Goal: Task Accomplishment & Management: Manage account settings

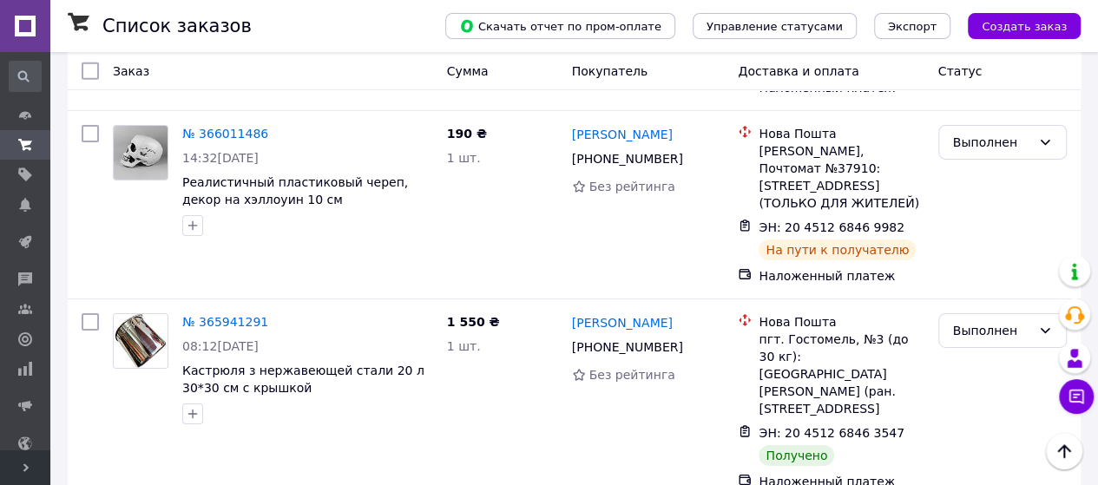
scroll to position [2690, 0]
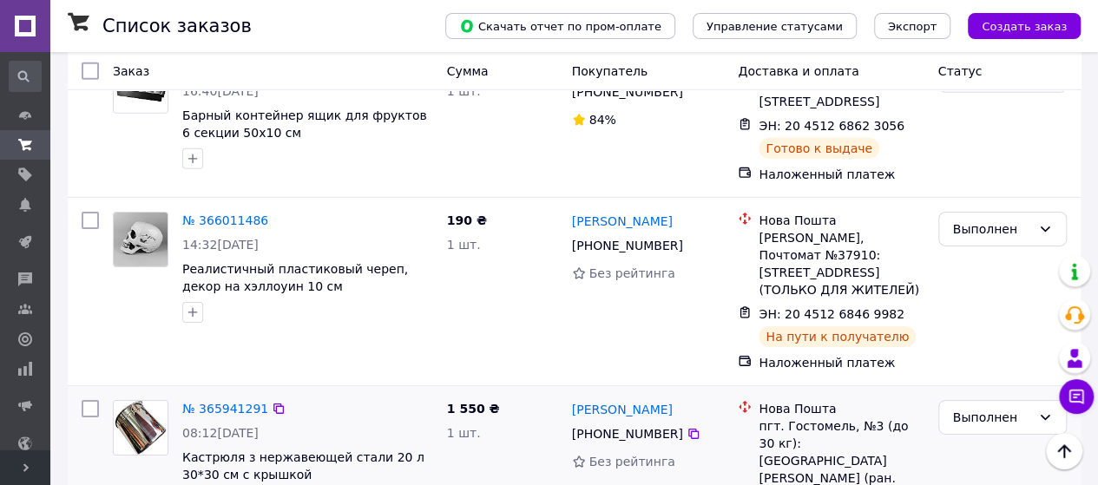
click at [149, 401] on img at bounding box center [141, 428] width 54 height 54
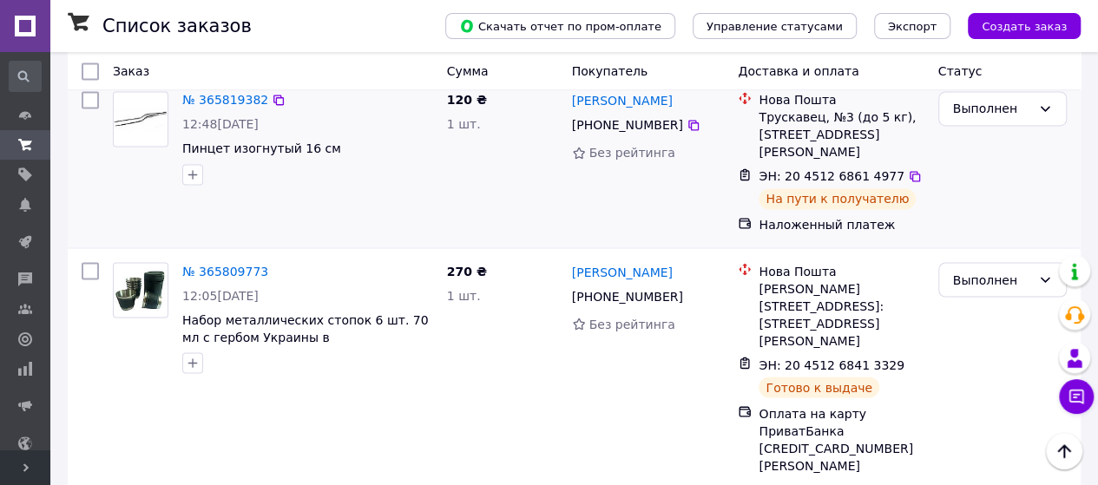
scroll to position [4685, 0]
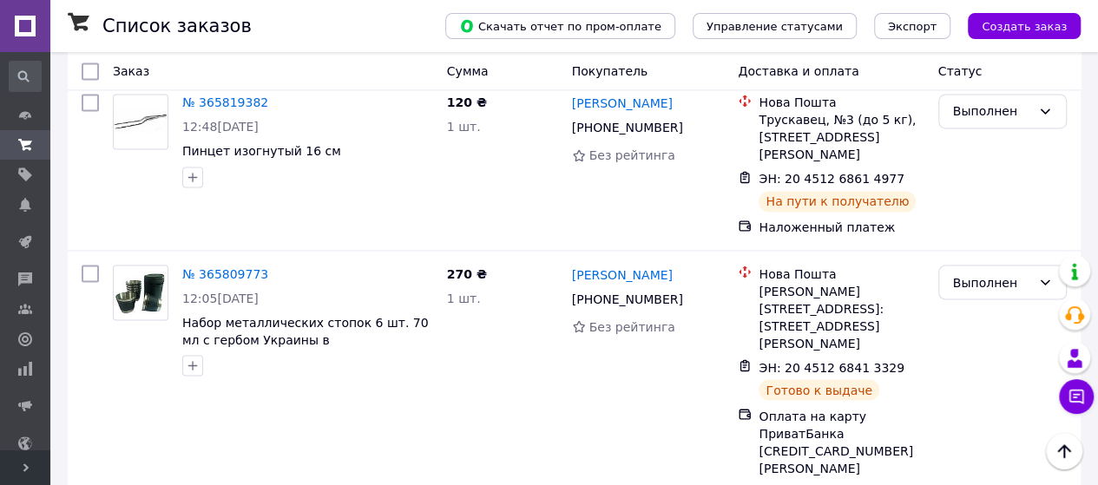
scroll to position [4772, 0]
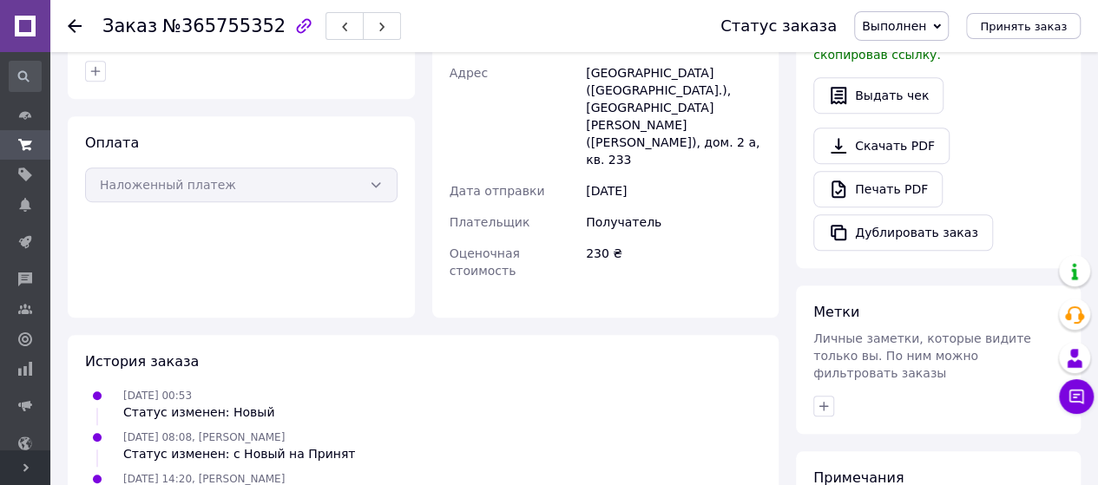
scroll to position [646, 0]
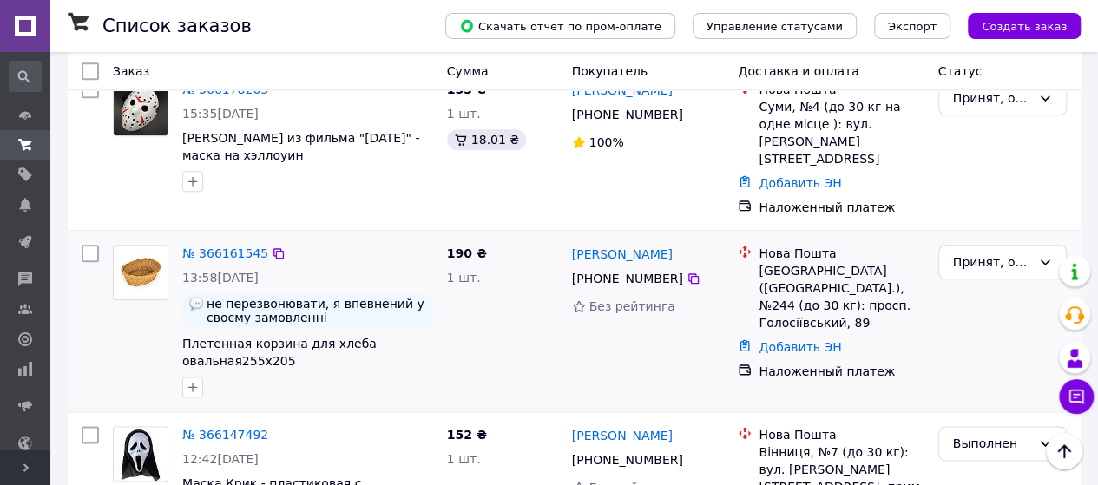
scroll to position [954, 0]
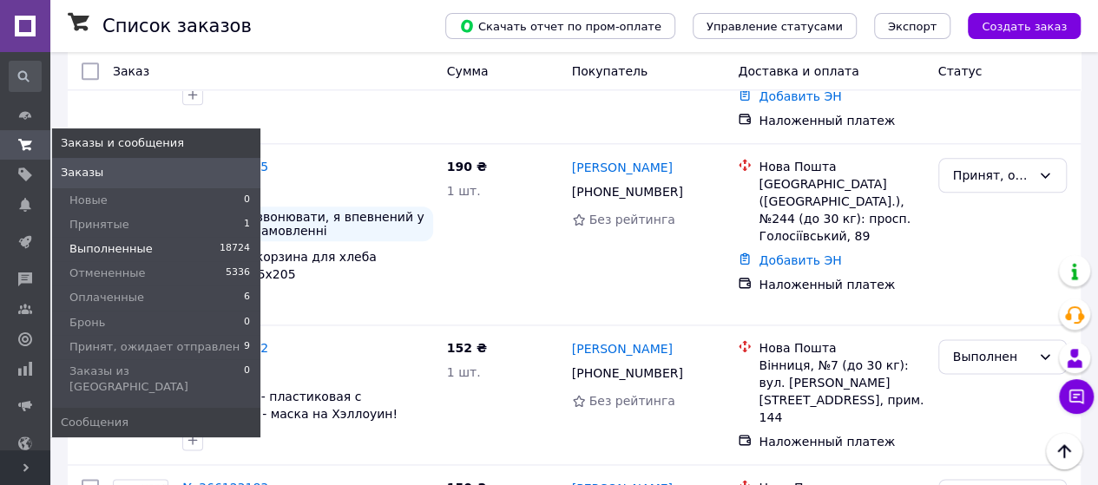
click at [115, 254] on span "Выполненные" at bounding box center [110, 249] width 83 height 16
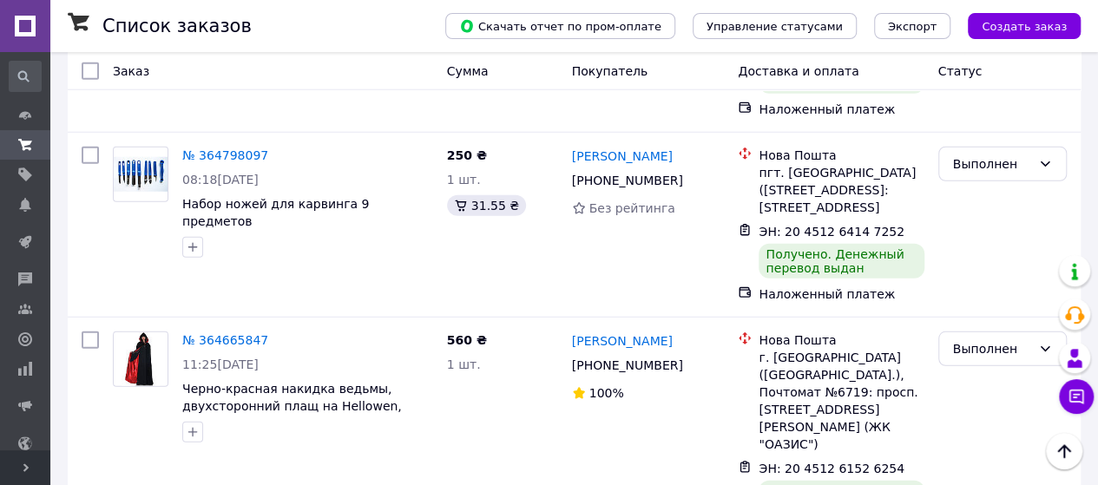
scroll to position [5640, 0]
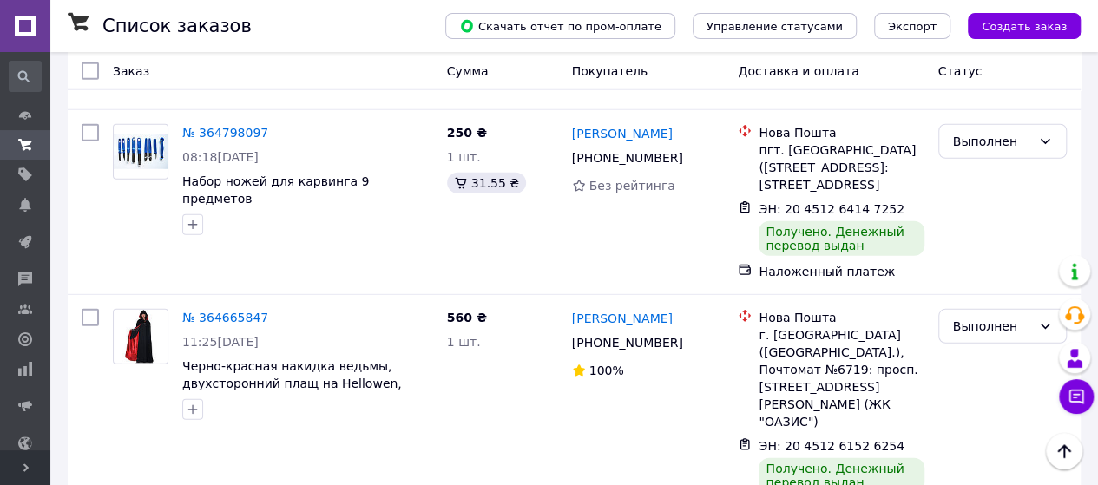
drag, startPoint x: 781, startPoint y: 252, endPoint x: 882, endPoint y: 249, distance: 100.7
copy span "20 4512 6141 0569"
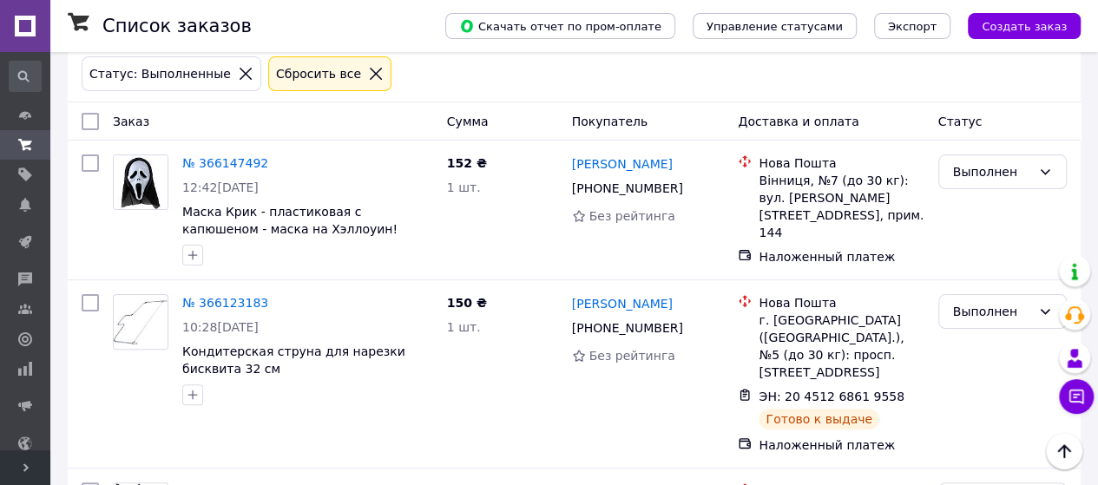
scroll to position [0, 0]
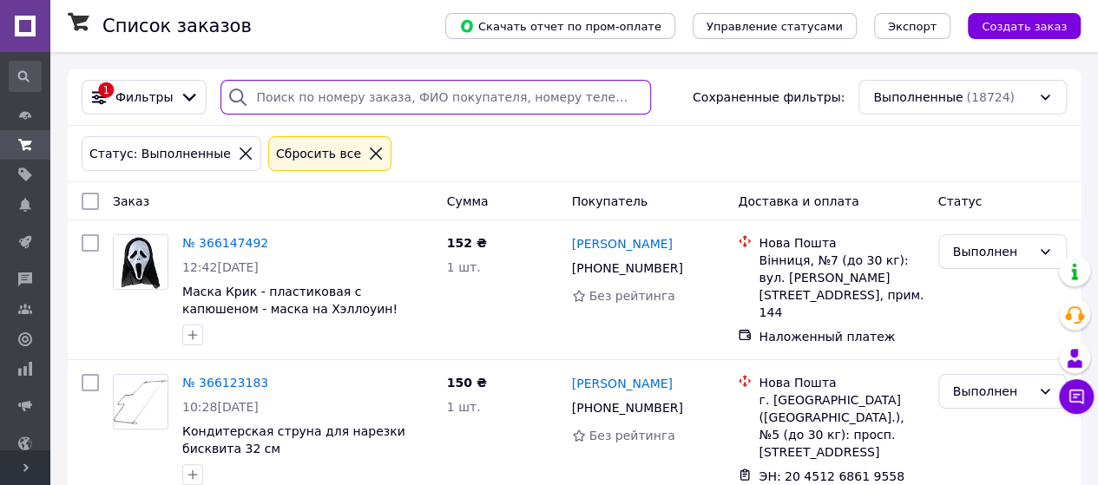
click at [253, 96] on input "search" at bounding box center [435, 97] width 430 height 35
click at [266, 95] on input "search" at bounding box center [435, 97] width 430 height 35
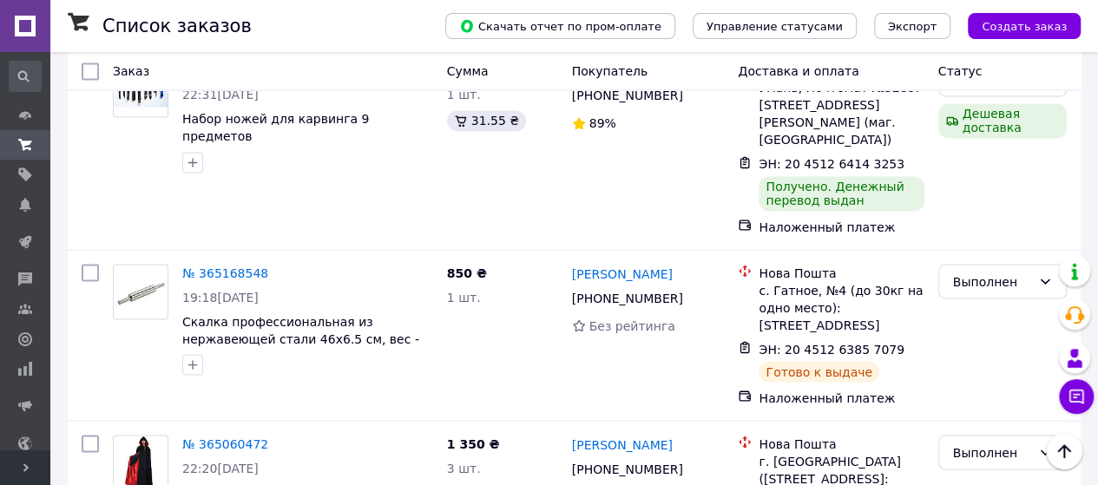
scroll to position [4755, 0]
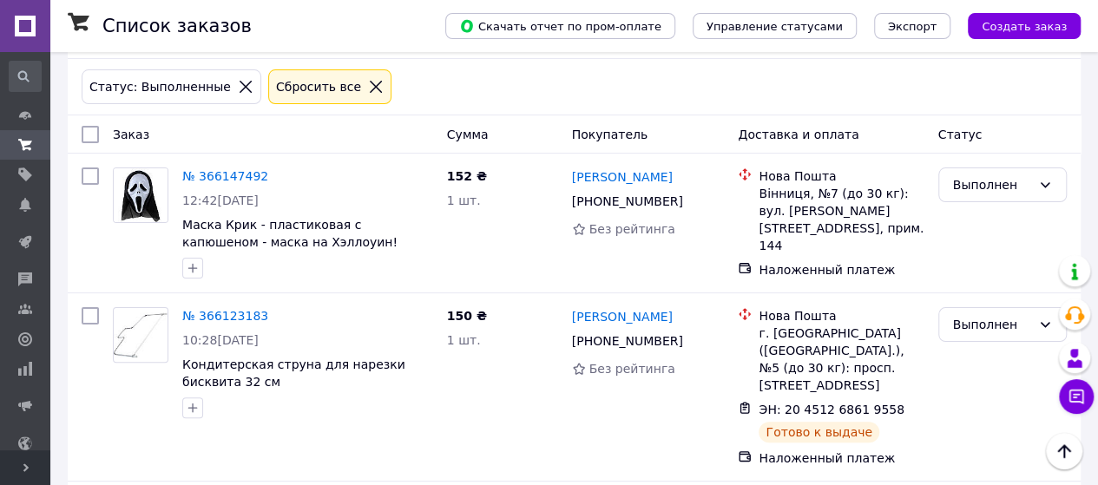
scroll to position [0, 0]
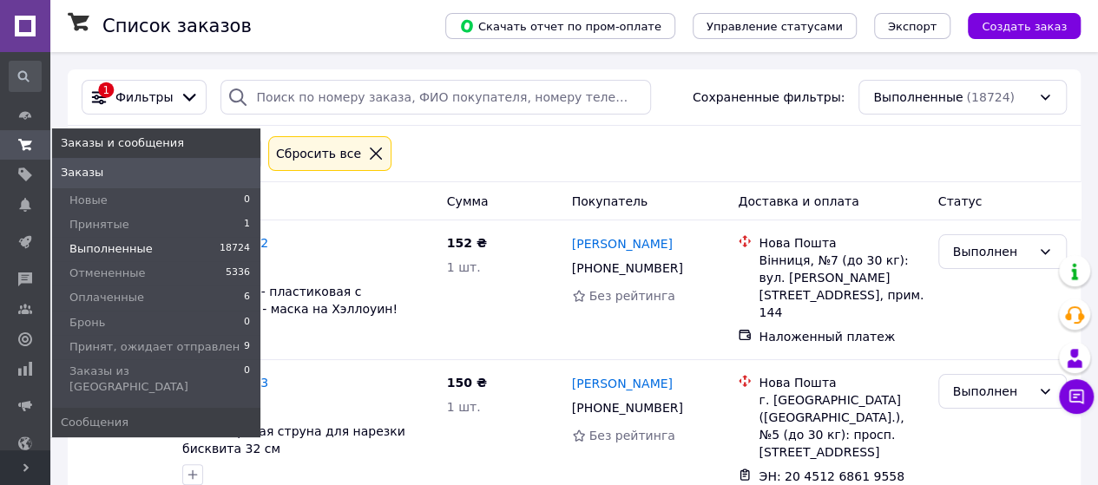
click at [113, 249] on span "Выполненные" at bounding box center [110, 249] width 83 height 16
click at [126, 252] on span "Выполненные" at bounding box center [110, 249] width 83 height 16
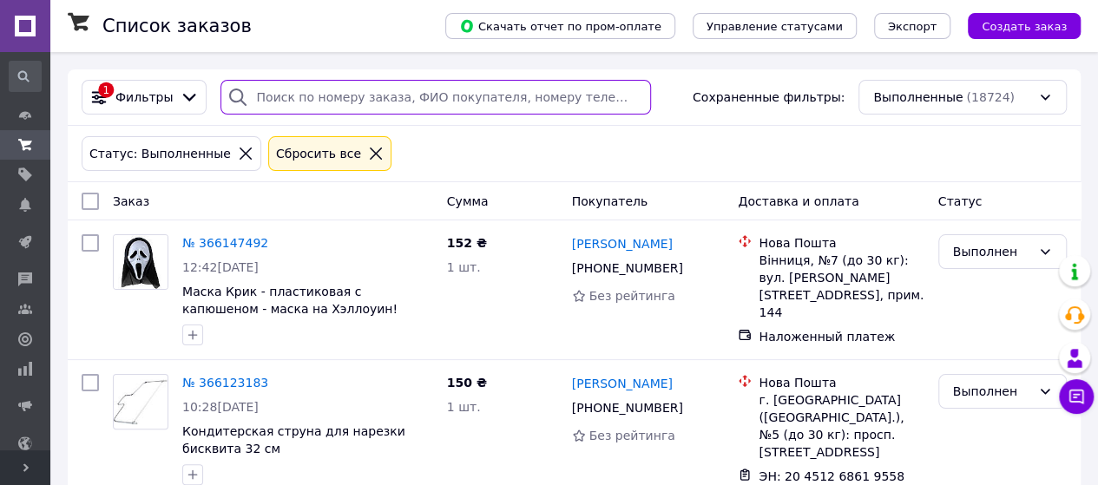
click at [254, 88] on input "search" at bounding box center [435, 97] width 430 height 35
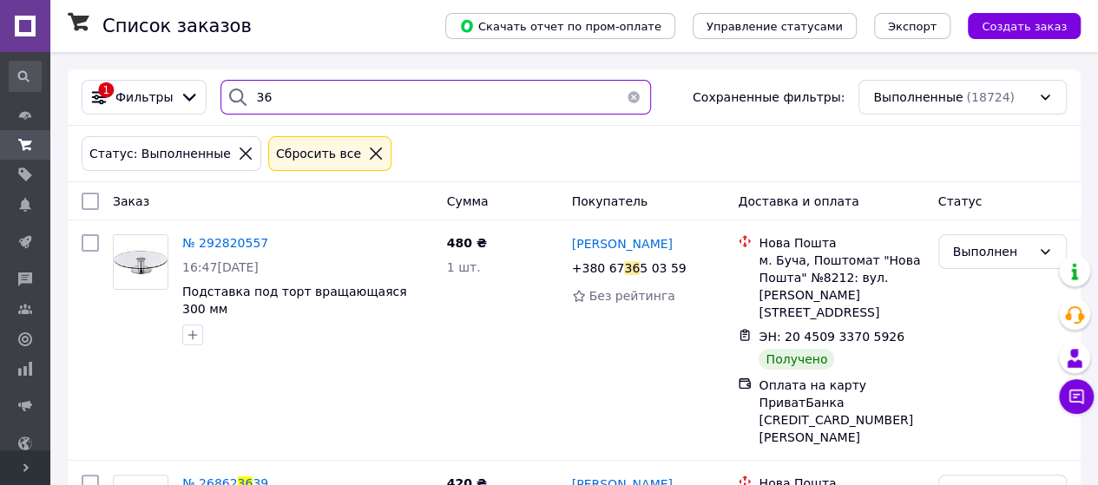
type input "3"
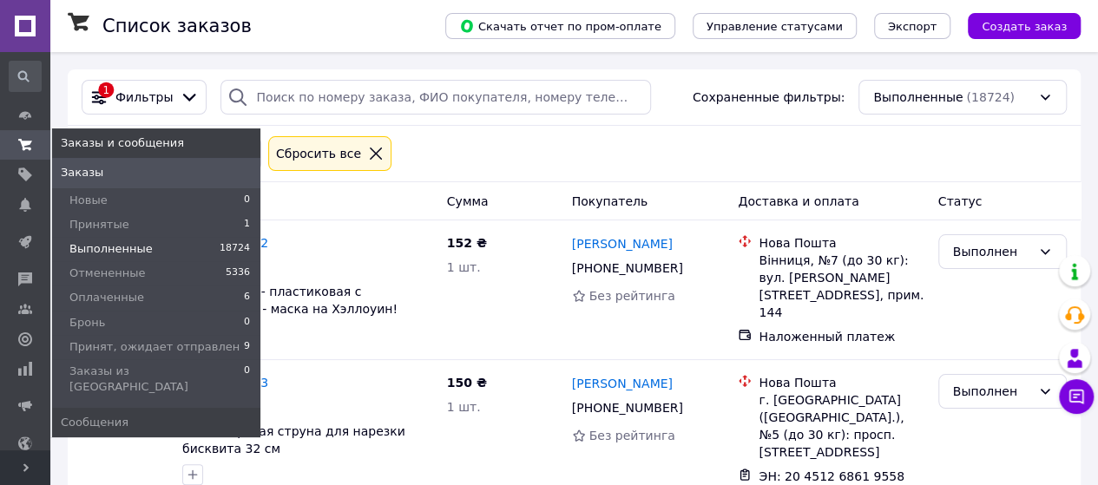
click at [137, 255] on span "Выполненные" at bounding box center [110, 249] width 83 height 16
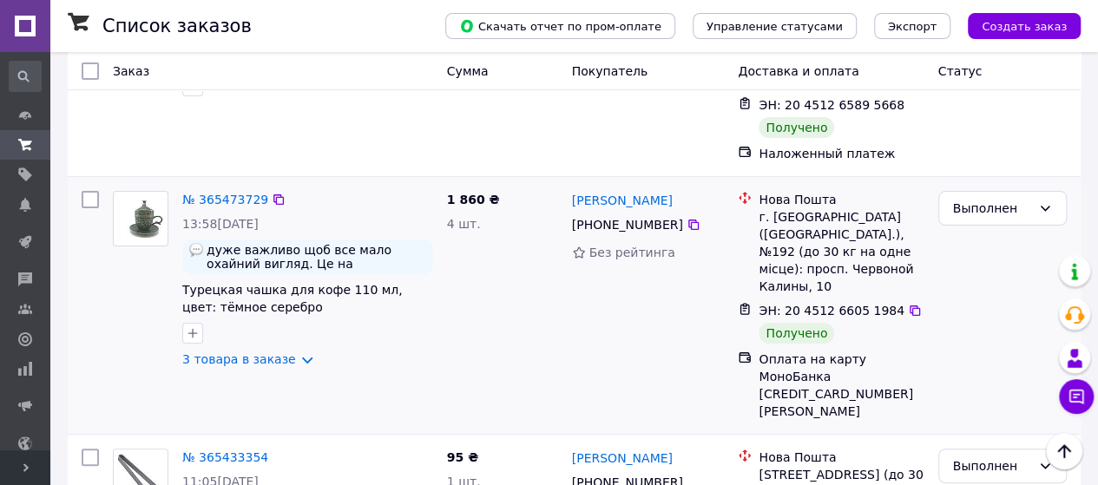
scroll to position [3337, 0]
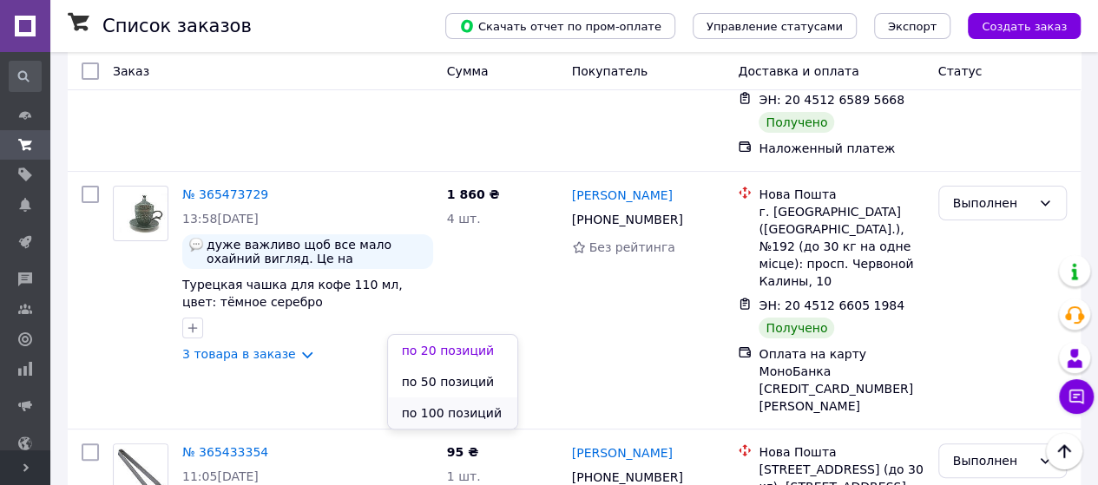
click at [469, 418] on li "по 100 позиций" at bounding box center [453, 412] width 130 height 31
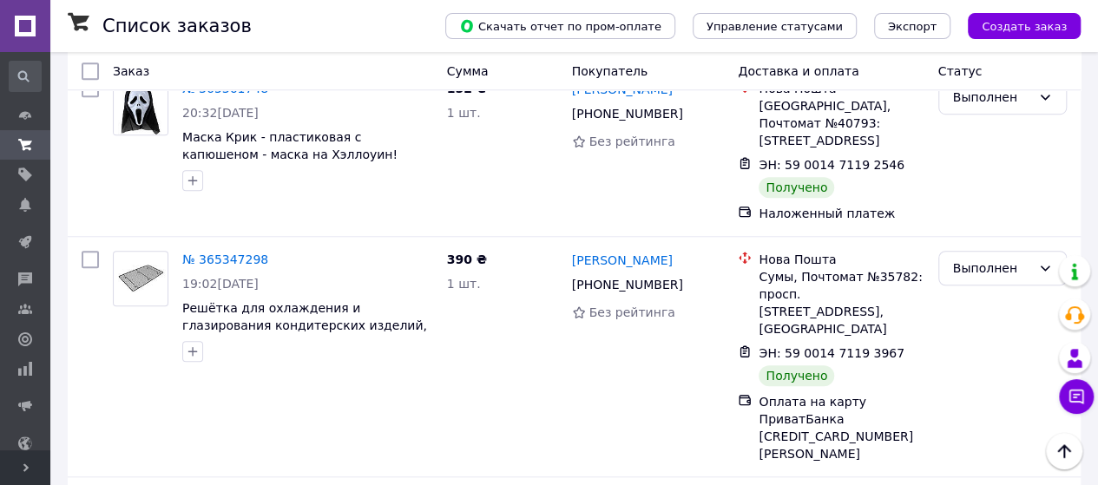
scroll to position [3904, 0]
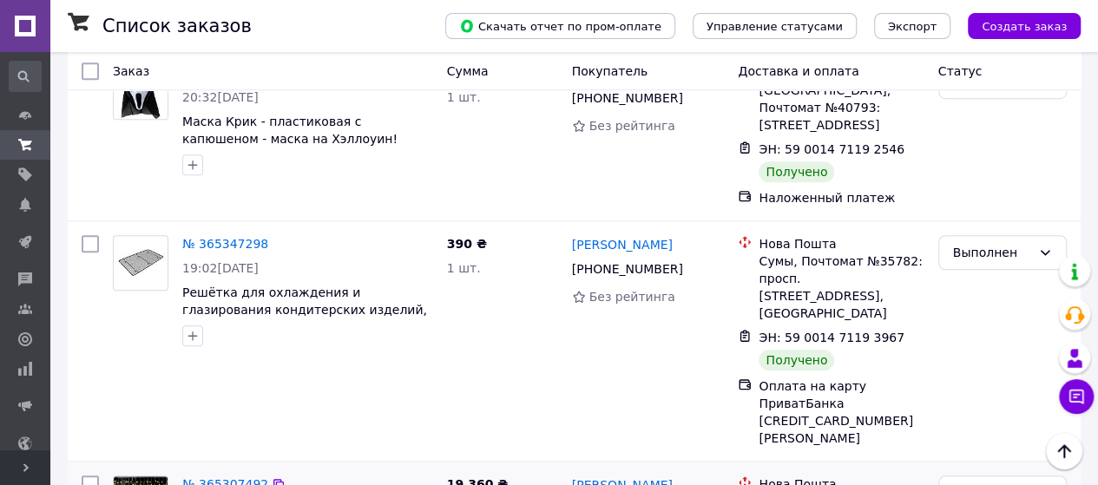
click at [249, 477] on link "№ 365307492" at bounding box center [225, 484] width 86 height 14
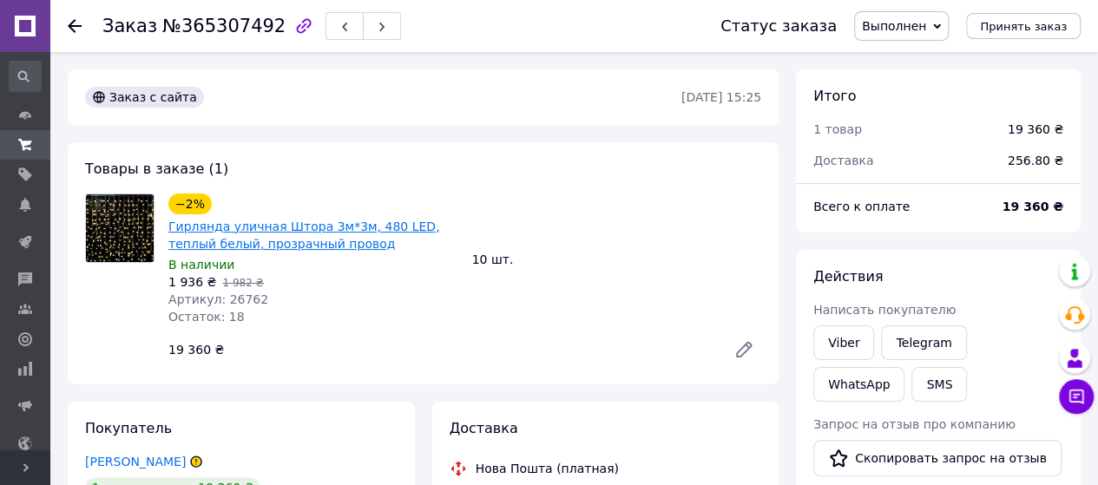
click at [280, 231] on link "Гирлянда уличная Штора 3м*3м, 480 LED, теплый белый, прозрачный провод" at bounding box center [303, 235] width 271 height 31
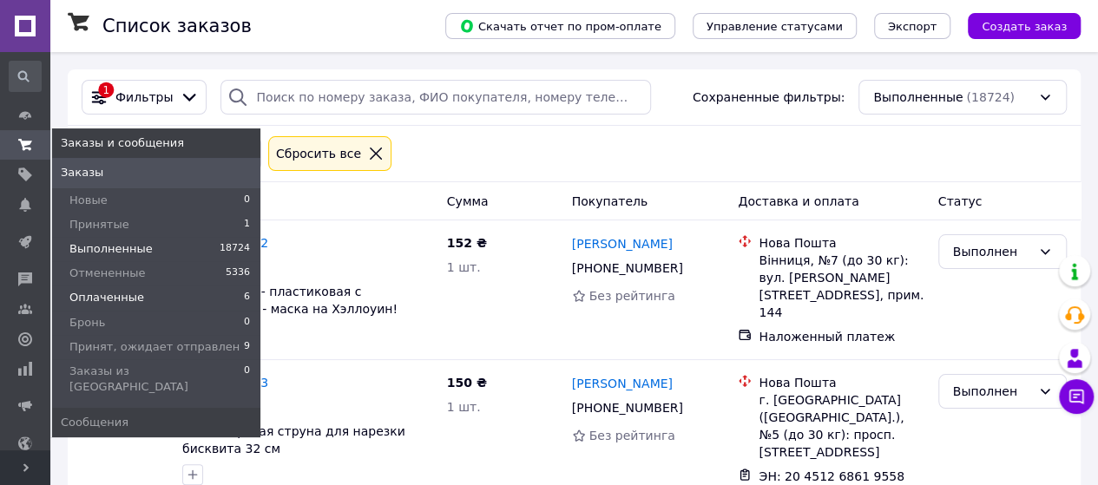
click at [118, 301] on span "Оплаченные" at bounding box center [106, 298] width 75 height 16
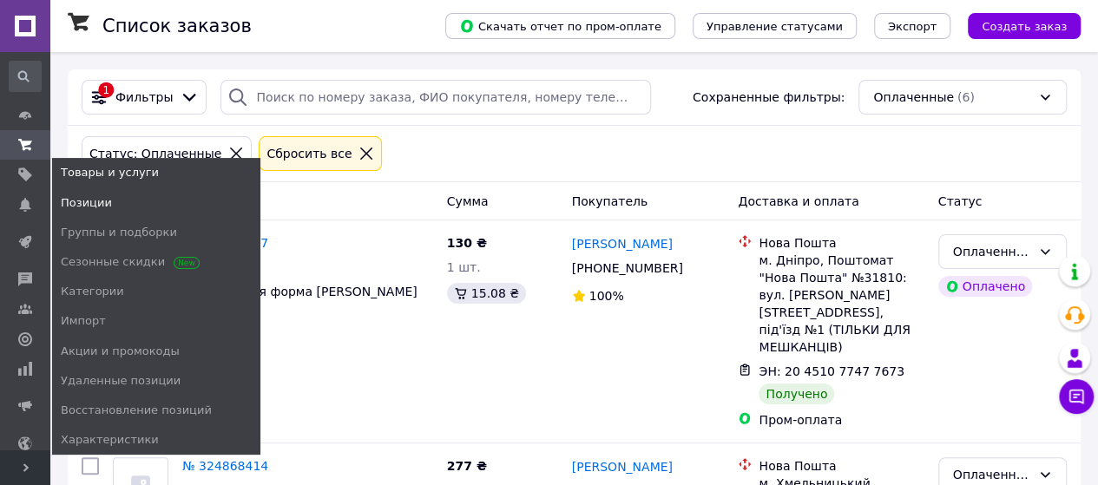
click at [97, 206] on span "Позиции" at bounding box center [86, 203] width 51 height 16
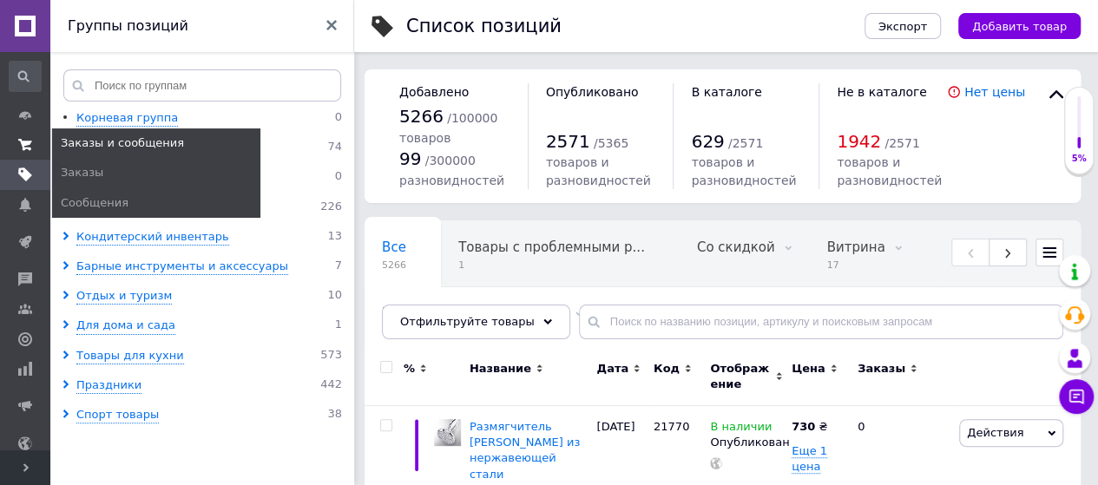
click at [29, 145] on icon at bounding box center [25, 145] width 14 height 14
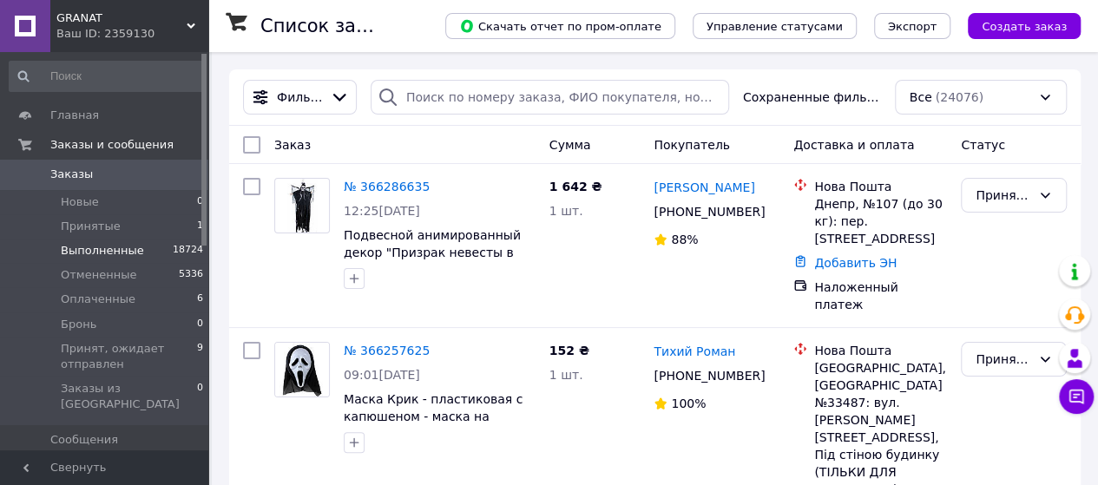
click at [118, 253] on span "Выполненные" at bounding box center [102, 251] width 83 height 16
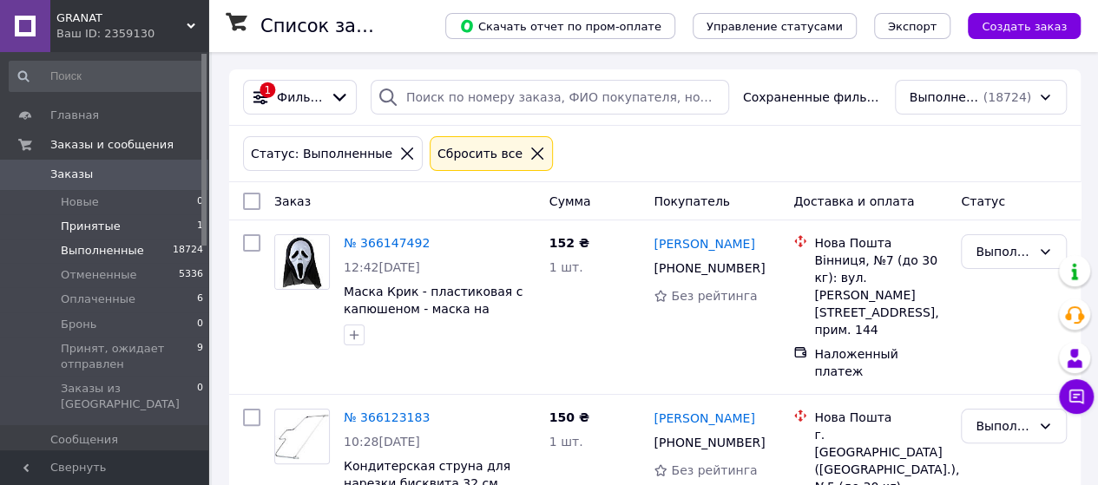
click at [99, 228] on span "Принятые" at bounding box center [91, 227] width 60 height 16
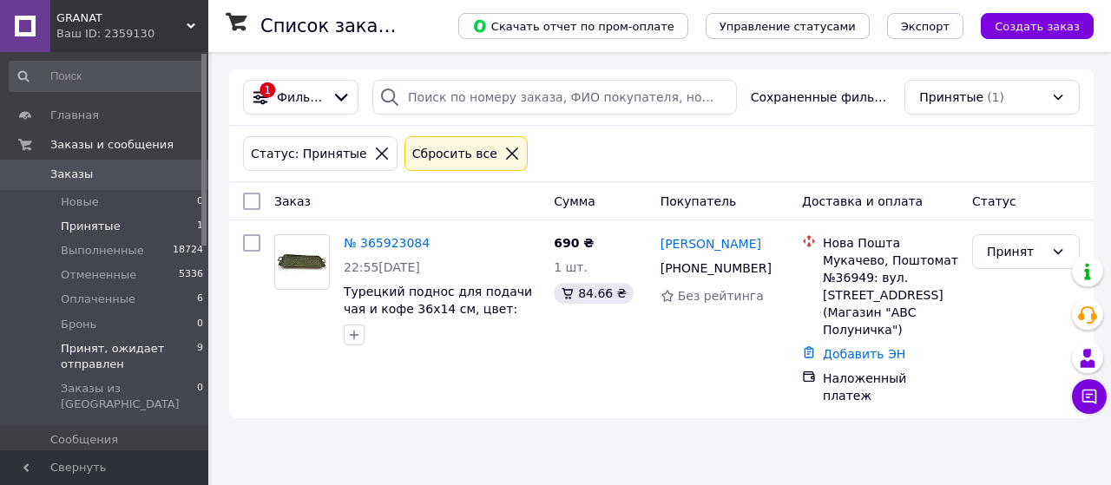
click at [128, 348] on span "Принят, ожидает отправлен" at bounding box center [129, 356] width 136 height 31
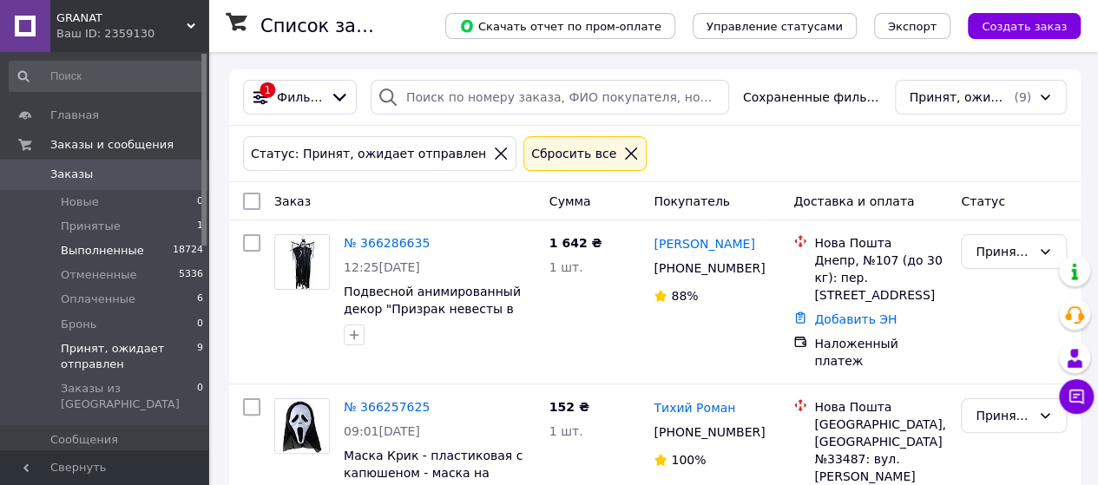
click at [92, 251] on span "Выполненные" at bounding box center [102, 251] width 83 height 16
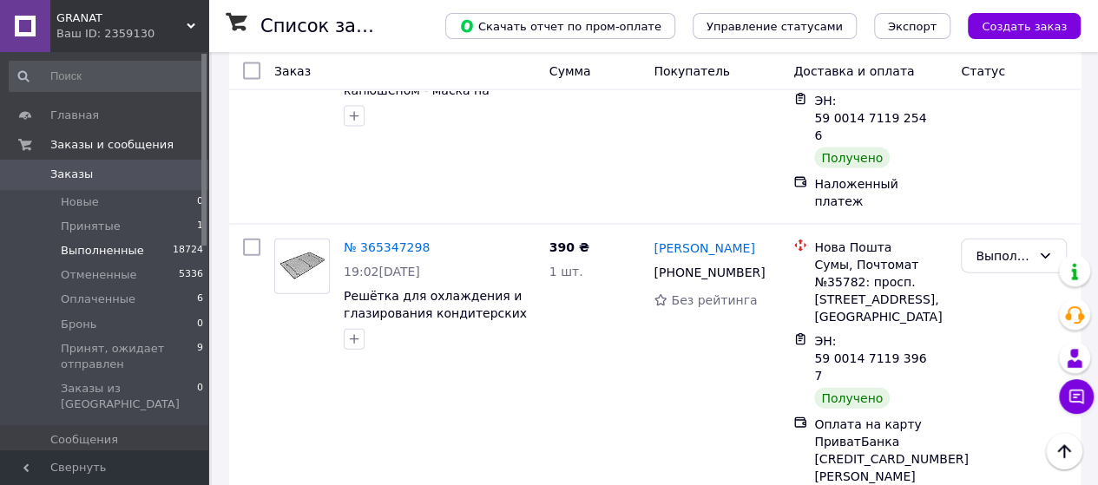
scroll to position [5206, 0]
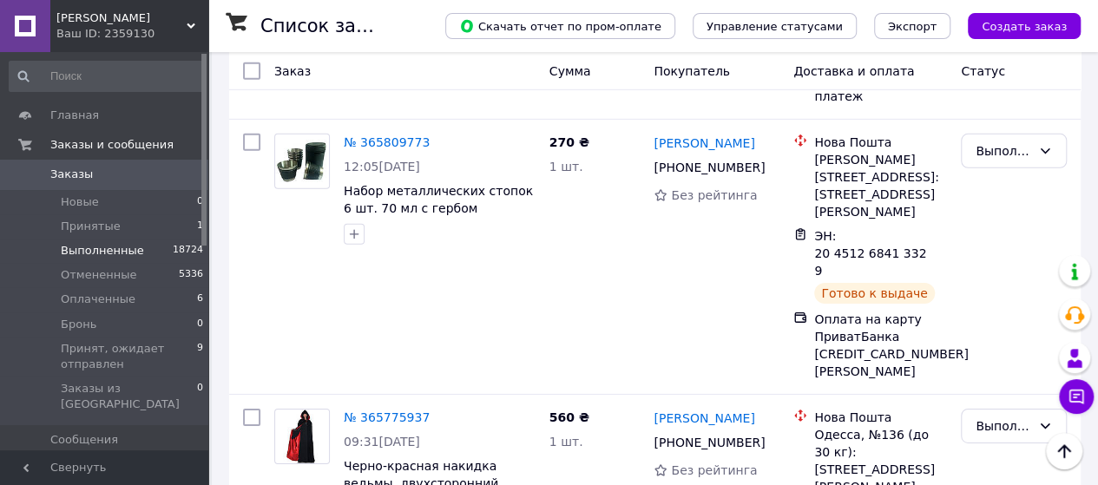
scroll to position [2603, 0]
